Goal: Task Accomplishment & Management: Use online tool/utility

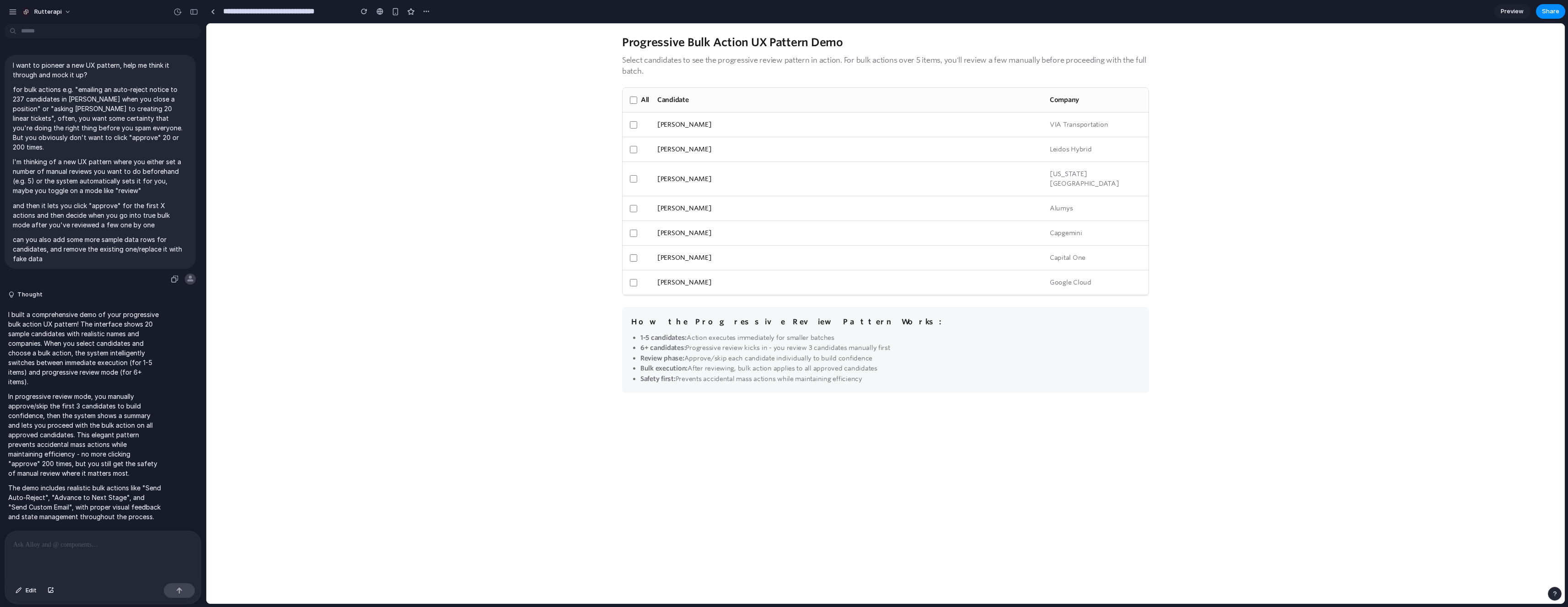
click at [93, 235] on p "can you also add some more sample data rows for candidates, and remove the exis…" at bounding box center [100, 249] width 175 height 29
click at [74, 201] on p "and then it lets you click "approve" for the first X actions and then decide wh…" at bounding box center [100, 215] width 175 height 29
click at [180, 12] on div "button" at bounding box center [177, 12] width 8 height 8
click at [126, 46] on span "Current" at bounding box center [117, 46] width 100 height 8
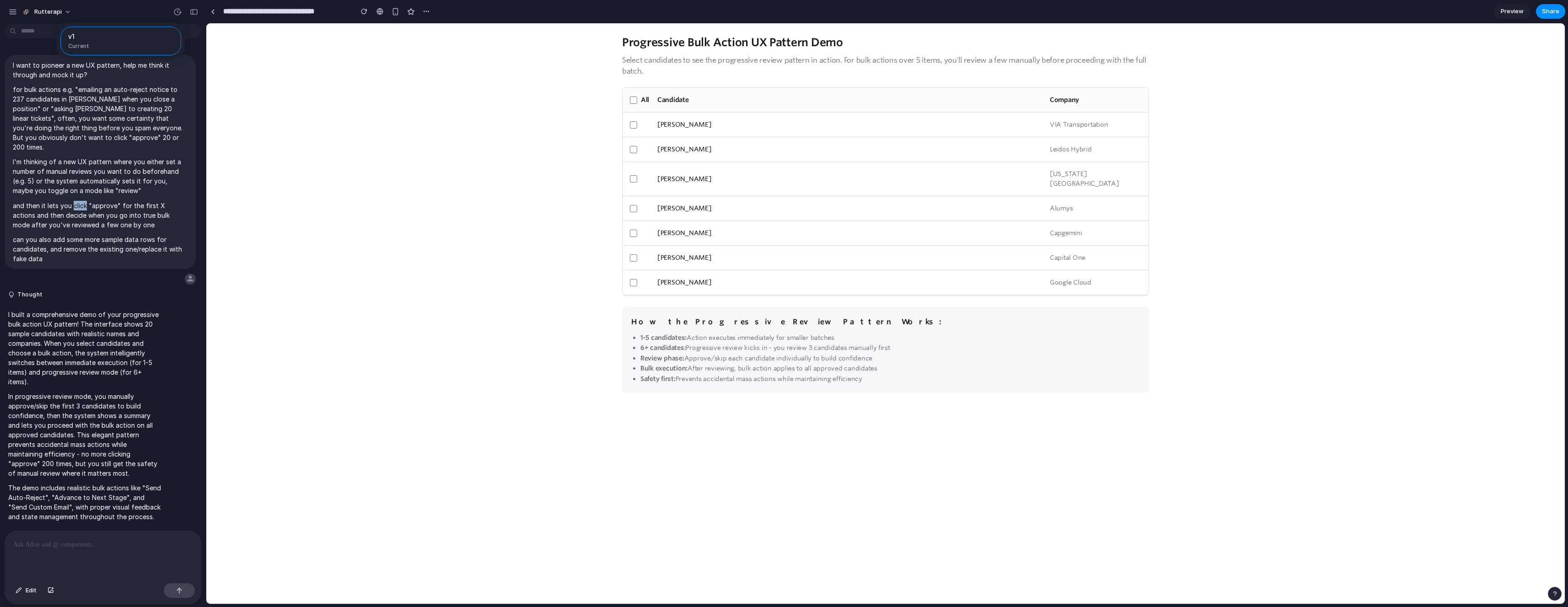
click at [9, 10] on div "v1 Current" at bounding box center [784, 303] width 1568 height 607
click at [13, 12] on div "button" at bounding box center [13, 12] width 8 height 8
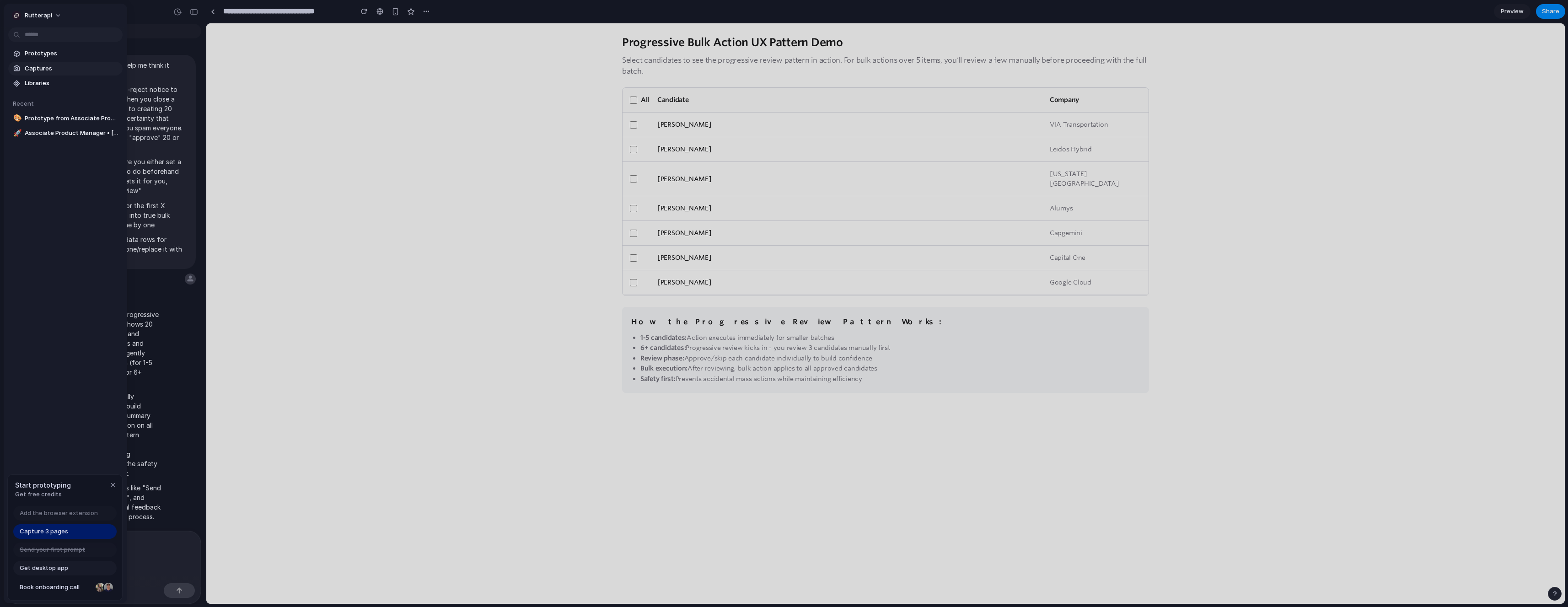
click at [37, 69] on span "Captures" at bounding box center [72, 69] width 94 height 9
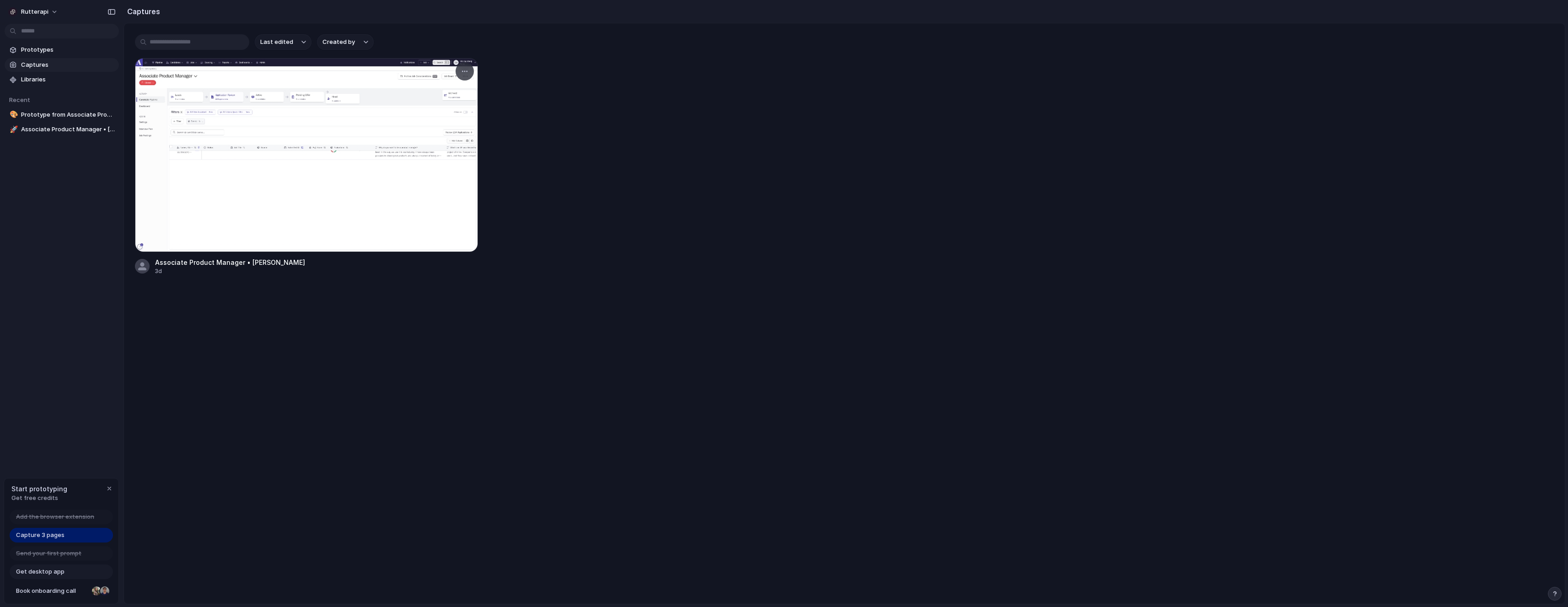
click at [203, 188] on div at bounding box center [306, 155] width 343 height 194
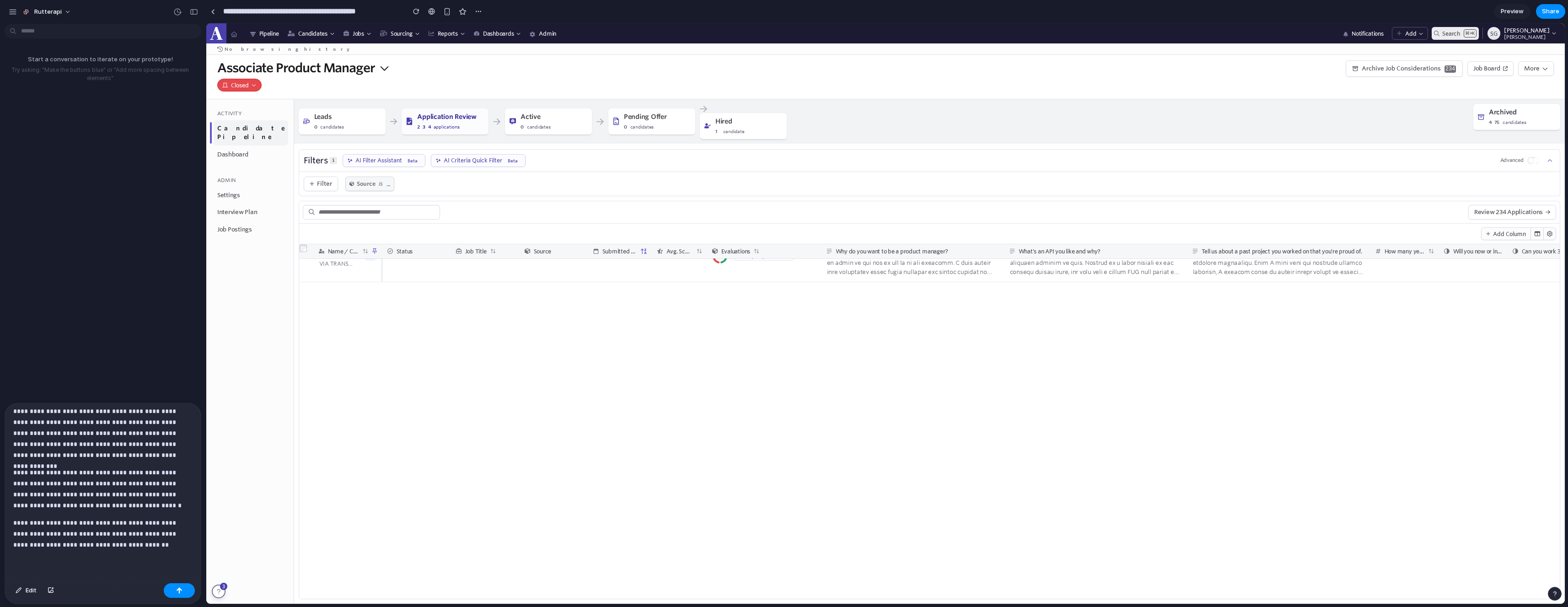
scroll to position [49, 0]
click at [149, 541] on p "**********" at bounding box center [101, 534] width 175 height 33
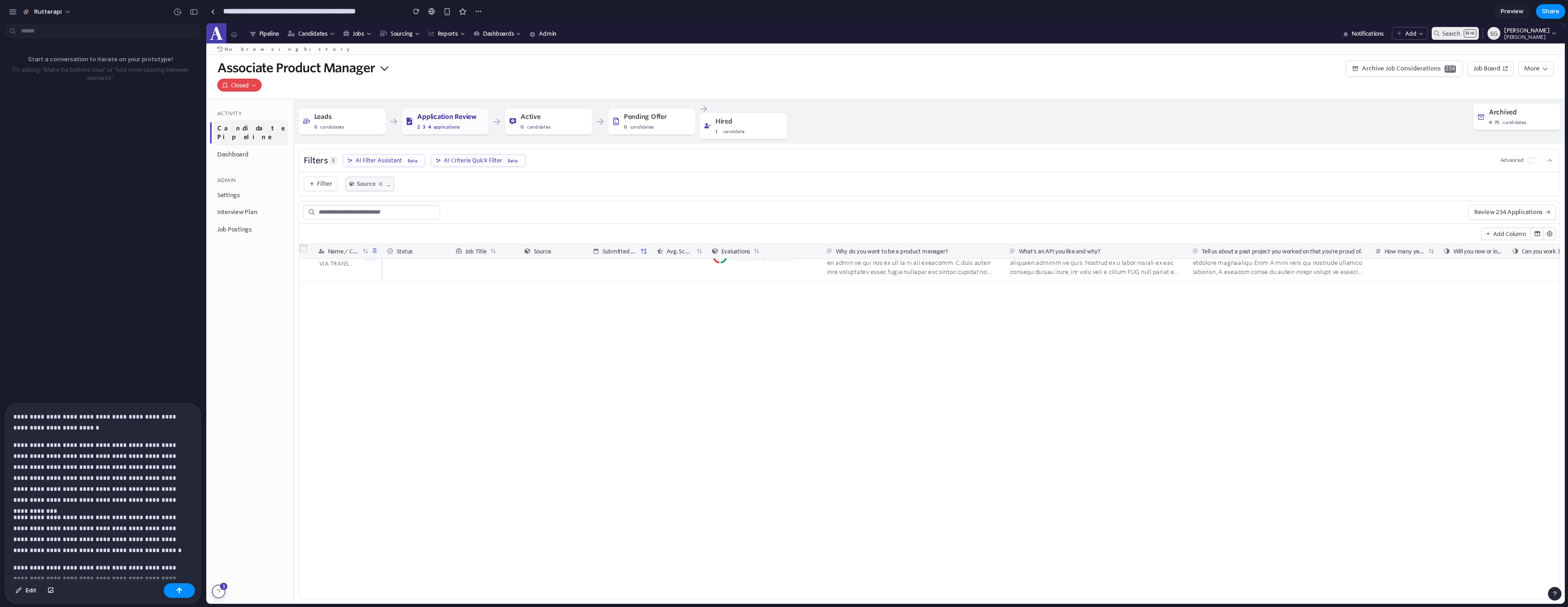
scroll to position [0, 0]
drag, startPoint x: 51, startPoint y: 427, endPoint x: 147, endPoint y: 417, distance: 96.5
click at [147, 417] on p "**********" at bounding box center [101, 423] width 175 height 22
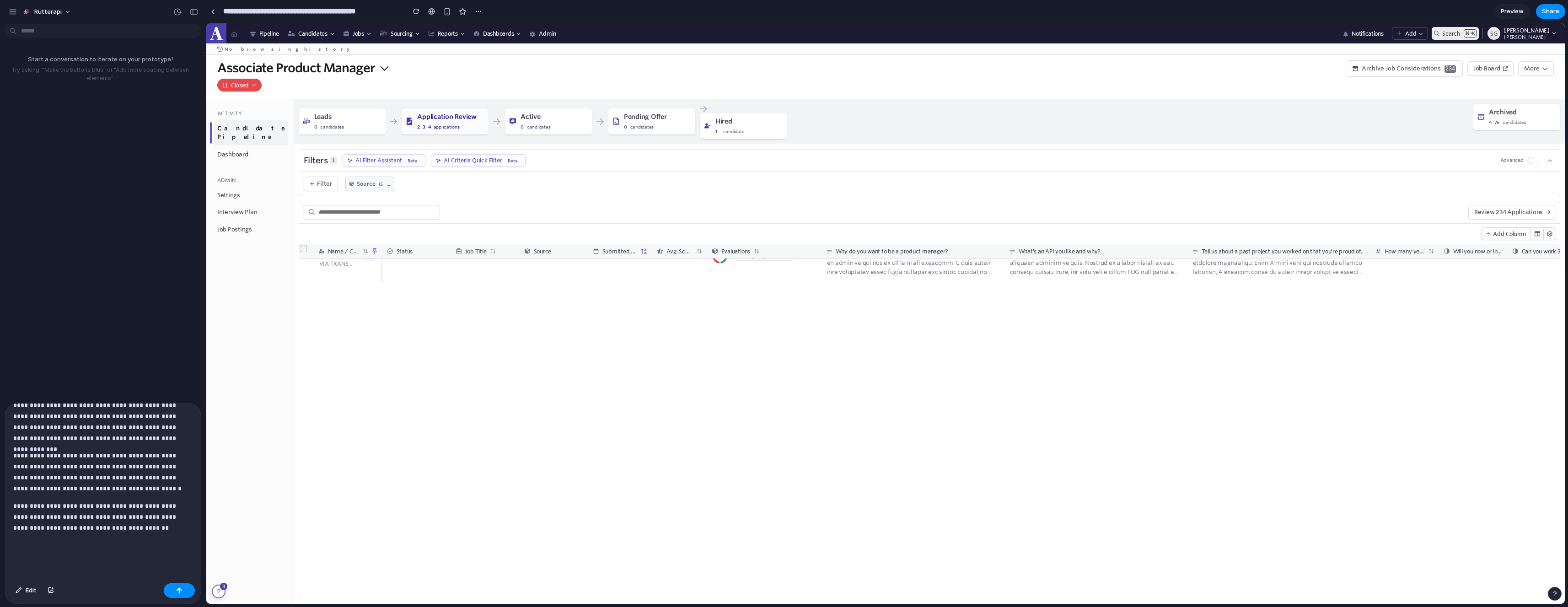
scroll to position [60, 0]
click at [113, 549] on div "**********" at bounding box center [103, 463] width 196 height 232
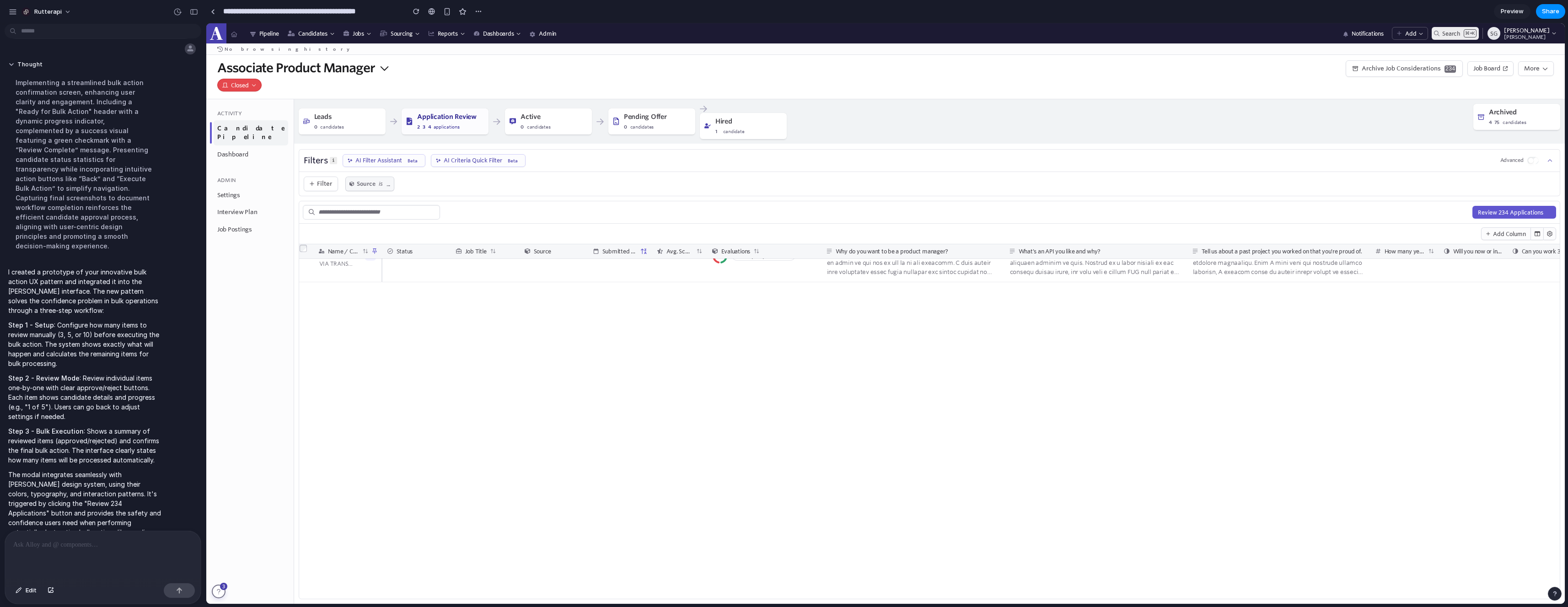
scroll to position [0, 0]
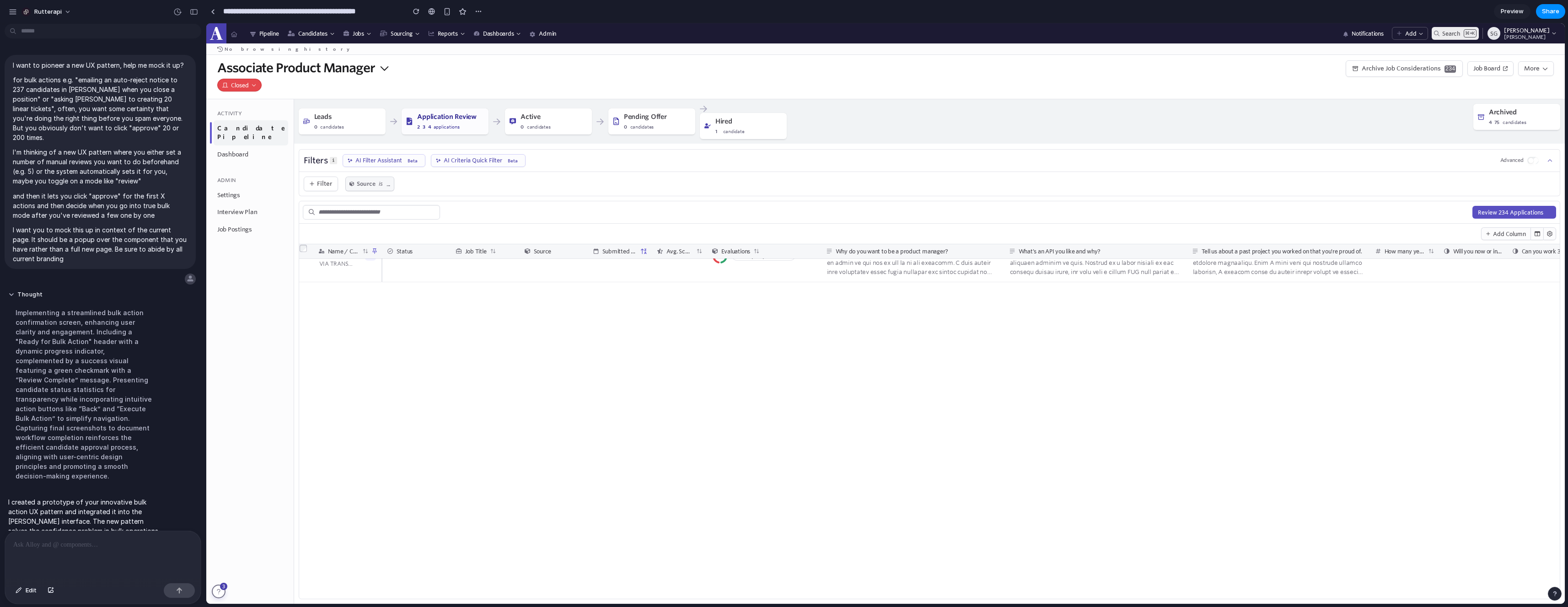
click at [1499, 213] on button "Review 234 Applications" at bounding box center [1514, 212] width 84 height 13
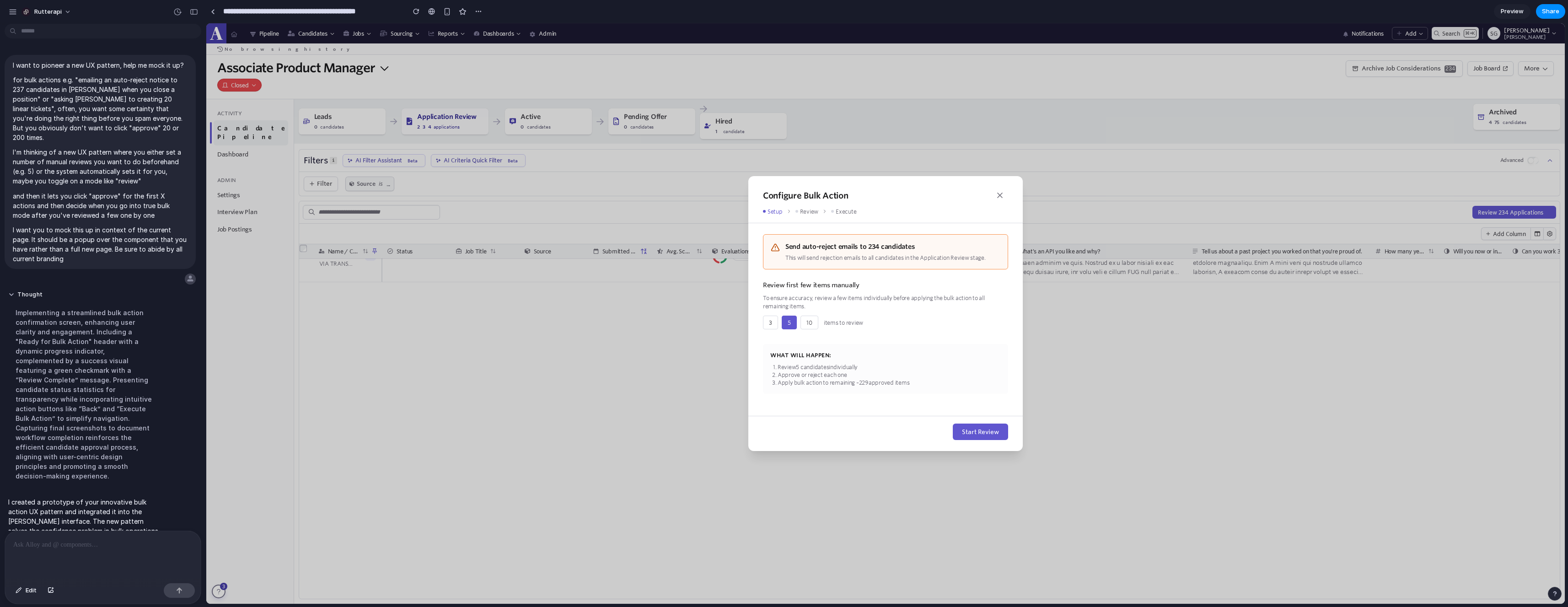
click at [805, 212] on div "Review" at bounding box center [806, 211] width 23 height 8
click at [808, 320] on span "10" at bounding box center [809, 322] width 6 height 7
click at [791, 324] on button "5" at bounding box center [789, 322] width 15 height 14
click at [773, 325] on button "3" at bounding box center [770, 322] width 15 height 14
click at [791, 324] on button "5" at bounding box center [789, 322] width 15 height 14
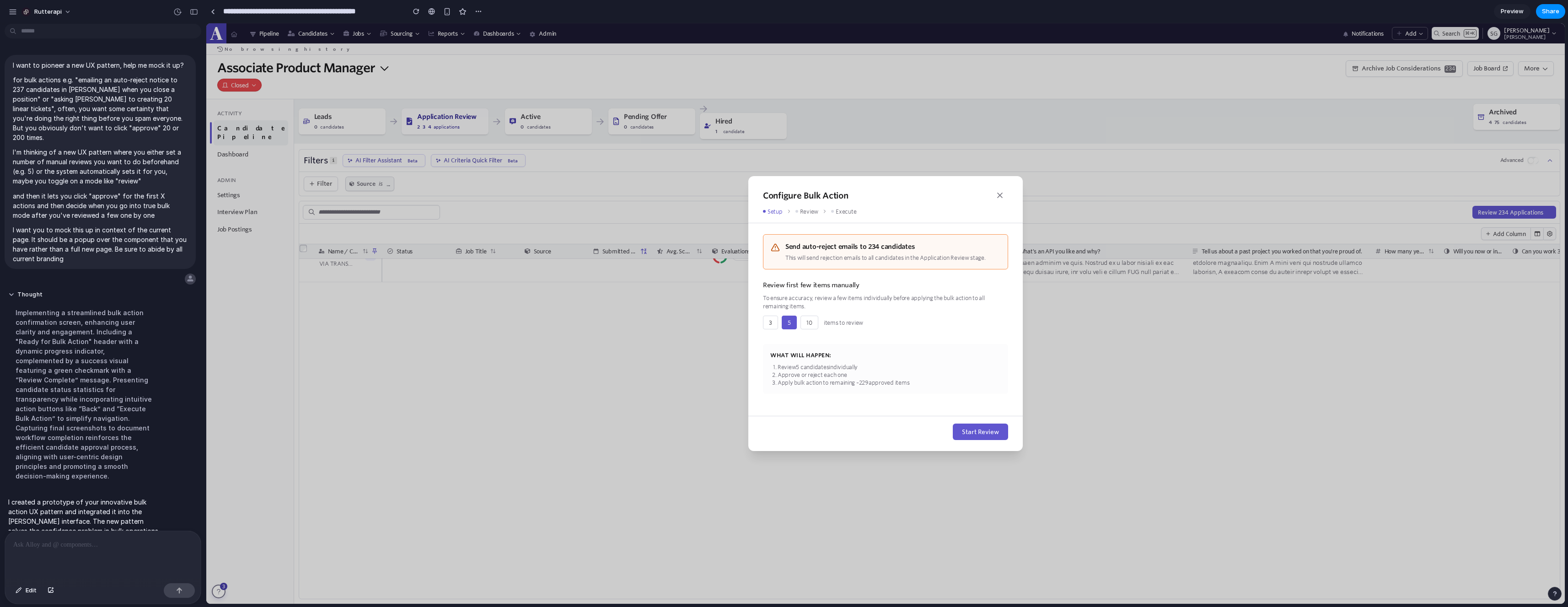
click at [982, 433] on span "Start Review" at bounding box center [980, 432] width 37 height 7
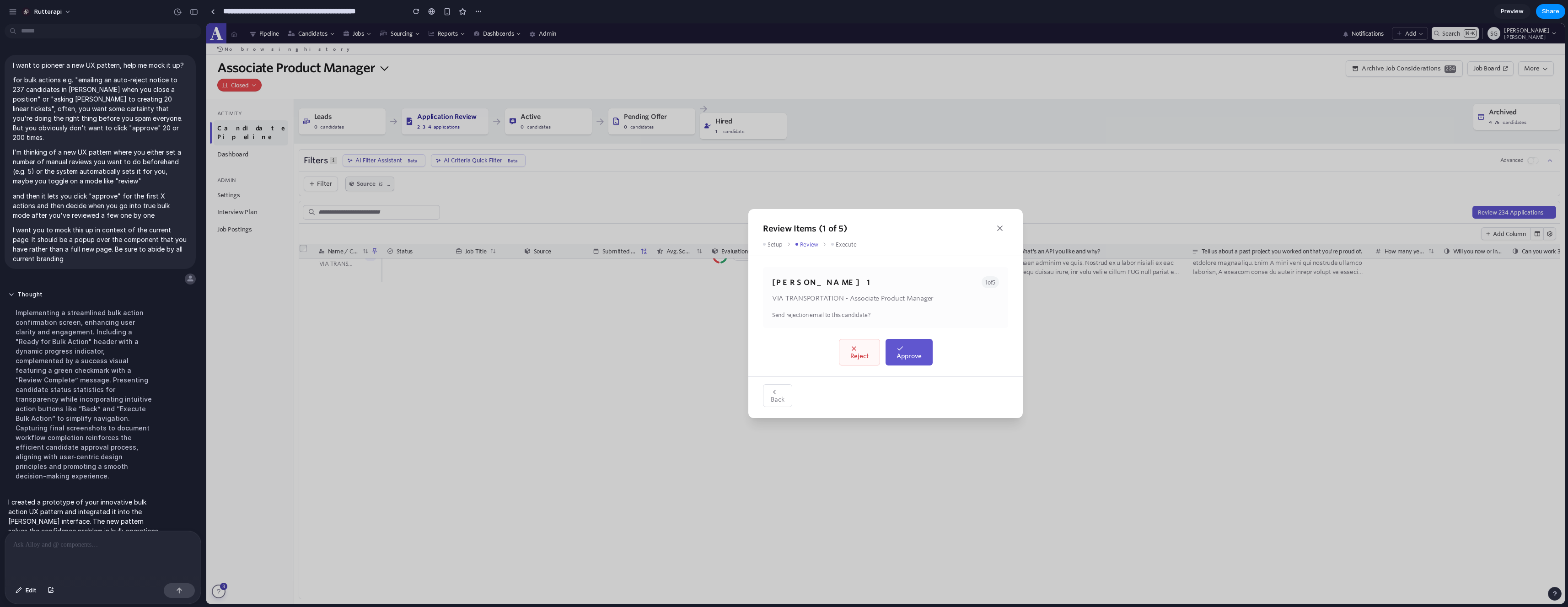
click at [817, 280] on h3 "Benjamin Blount 1" at bounding box center [823, 282] width 102 height 11
click at [863, 355] on span "Reject" at bounding box center [859, 356] width 18 height 7
click at [863, 358] on span "Reject" at bounding box center [859, 356] width 18 height 7
click at [859, 353] on span "Reject" at bounding box center [859, 356] width 18 height 7
click at [860, 355] on span "Reject" at bounding box center [859, 356] width 18 height 7
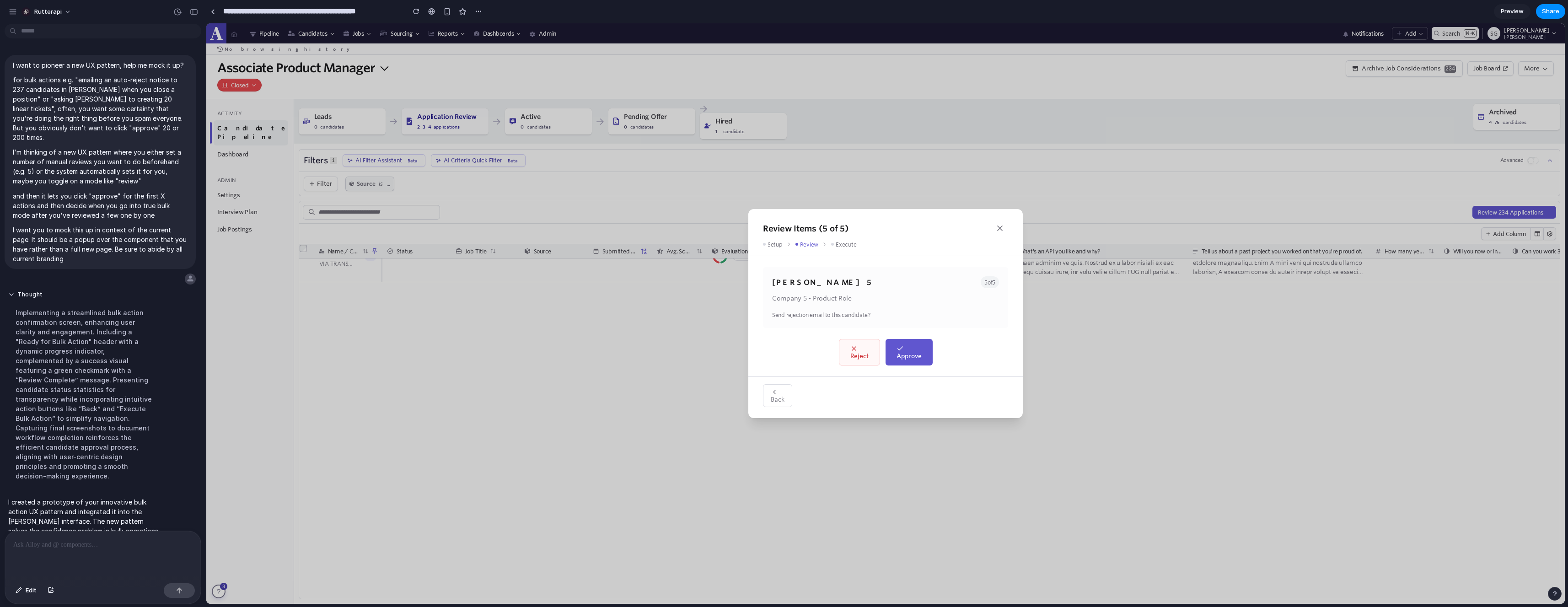
click at [860, 355] on span "Reject" at bounding box center [859, 356] width 18 height 7
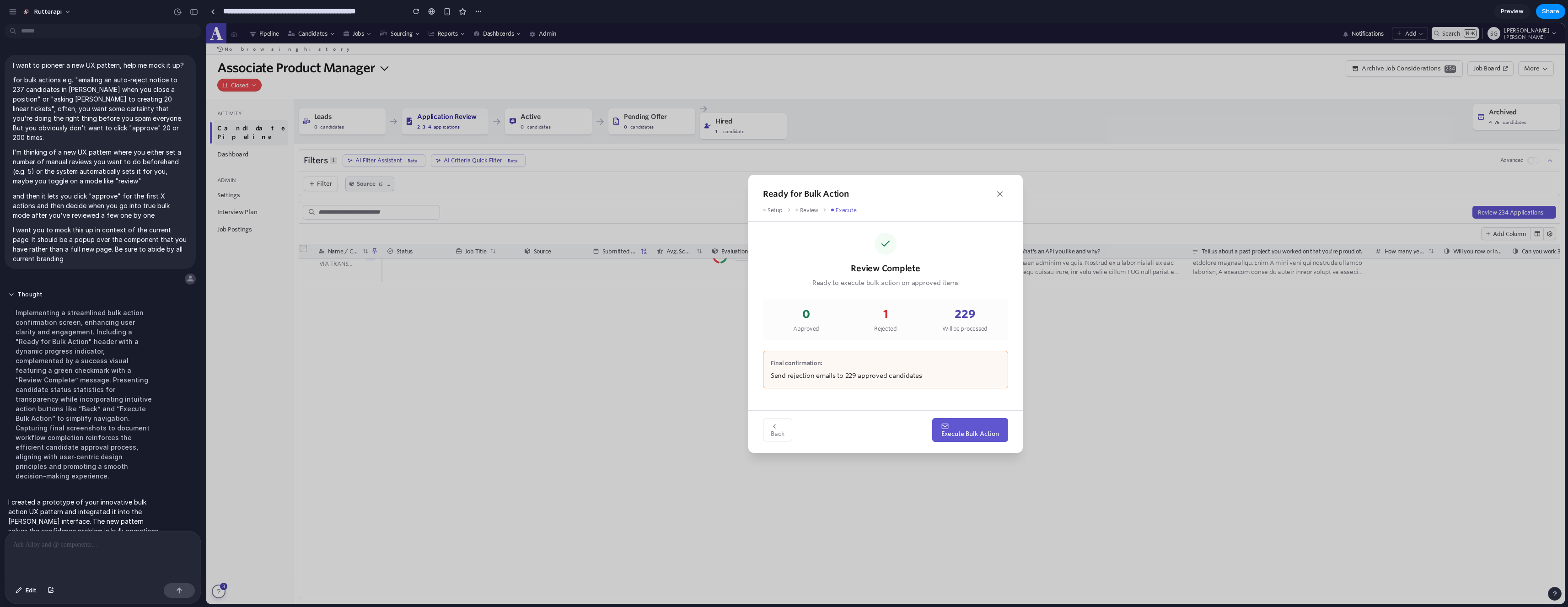
click at [998, 197] on icon "button" at bounding box center [1000, 194] width 9 height 9
